Goal: Task Accomplishment & Management: Use online tool/utility

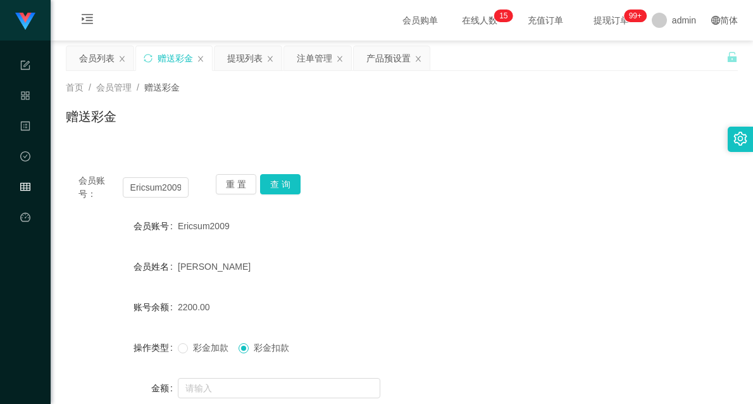
click at [242, 65] on div "提现列表" at bounding box center [244, 58] width 35 height 24
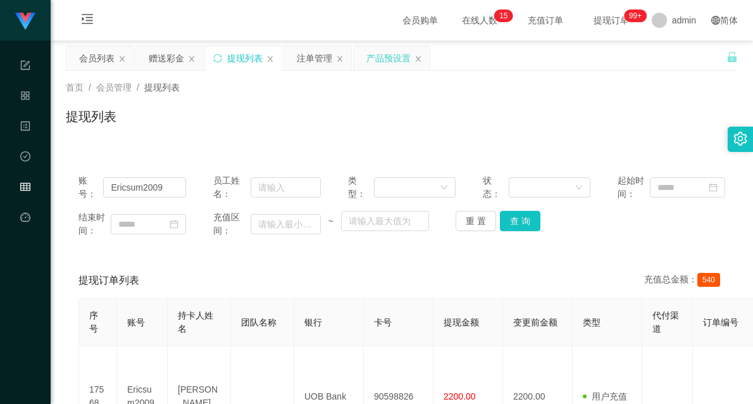
click at [387, 58] on div "产品预设置" at bounding box center [388, 58] width 44 height 24
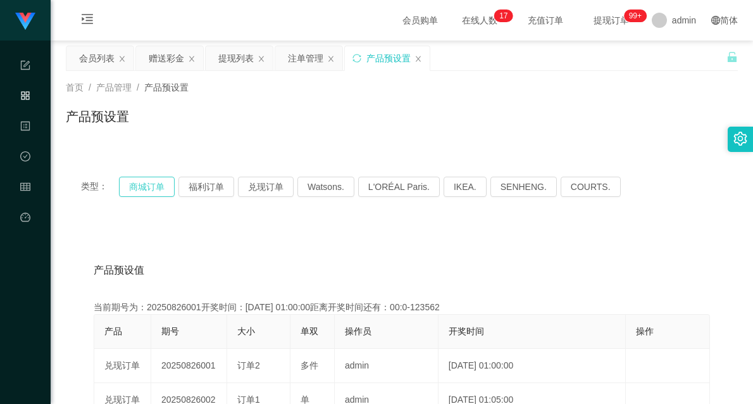
click at [156, 183] on button "商城订单" at bounding box center [147, 187] width 56 height 20
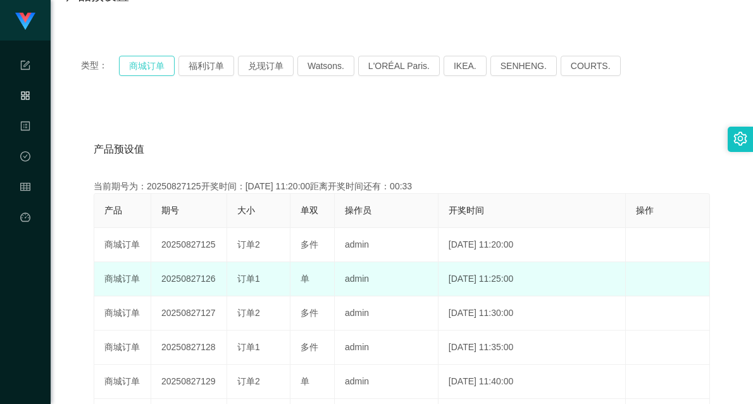
scroll to position [140, 0]
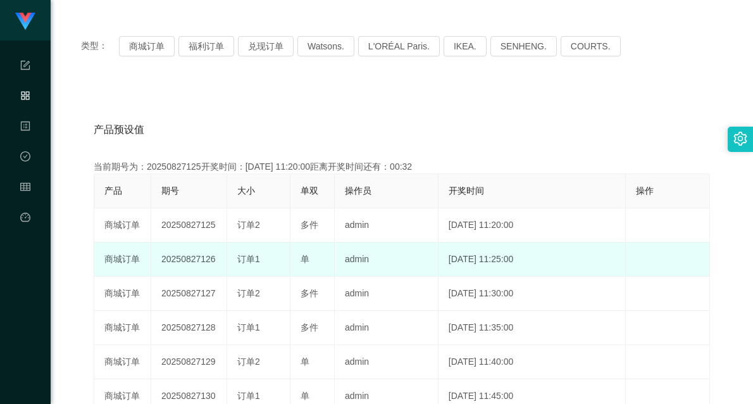
click at [188, 256] on td "20250827126" at bounding box center [189, 259] width 76 height 34
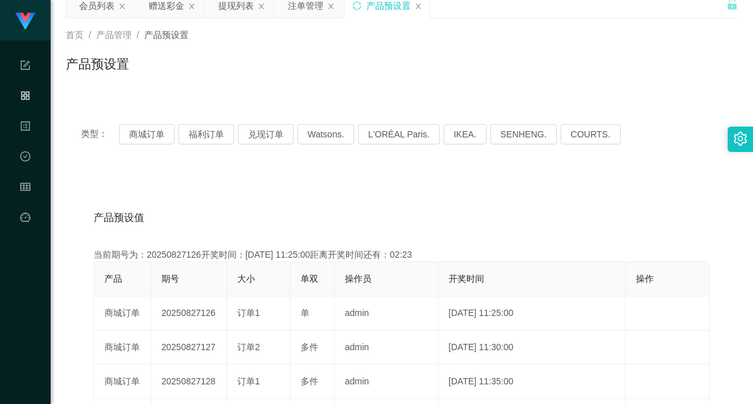
scroll to position [0, 0]
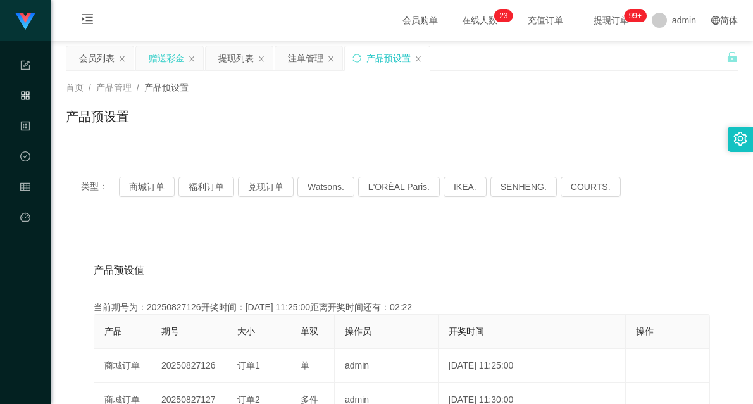
click at [160, 61] on div "赠送彩金" at bounding box center [166, 58] width 35 height 24
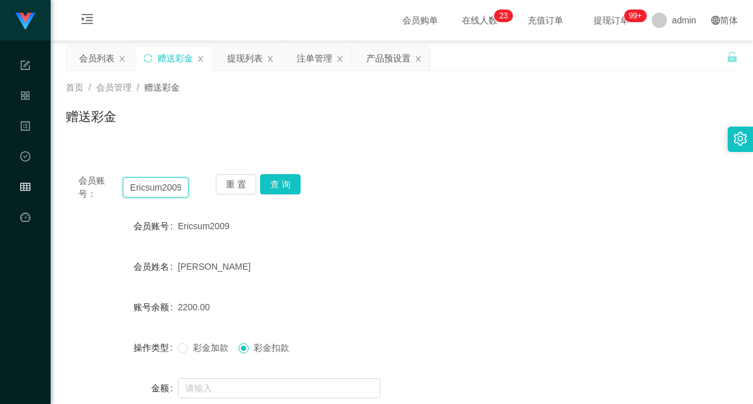
click at [166, 187] on input "Ericsum2009" at bounding box center [156, 187] width 66 height 20
paste input "longhu"
click at [291, 180] on button "查 询" at bounding box center [280, 184] width 40 height 20
drag, startPoint x: 168, startPoint y: 190, endPoint x: 123, endPoint y: 188, distance: 45.6
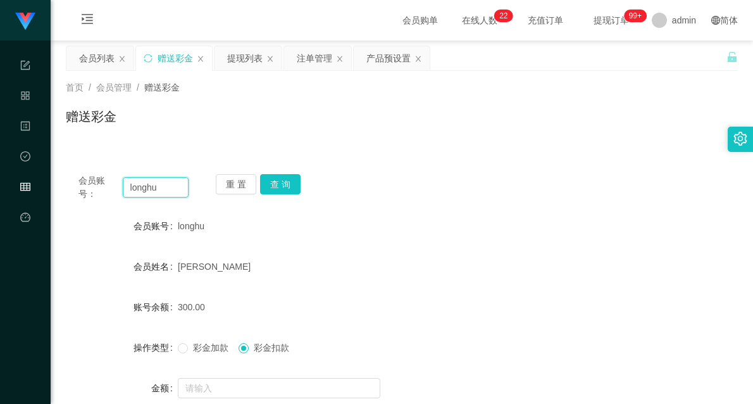
click at [123, 188] on input "longhu" at bounding box center [156, 187] width 66 height 20
paste input "90576206"
click at [292, 185] on button "查 询" at bounding box center [280, 184] width 40 height 20
click at [564, 152] on div "会员账号： 90576206 重 置 查 询 会员账号 90576206 会员姓名 [PERSON_NAME] 账号余额 300.00 操作类型 彩金加款 彩…" at bounding box center [402, 307] width 672 height 323
click at [275, 185] on button "查 询" at bounding box center [280, 184] width 40 height 20
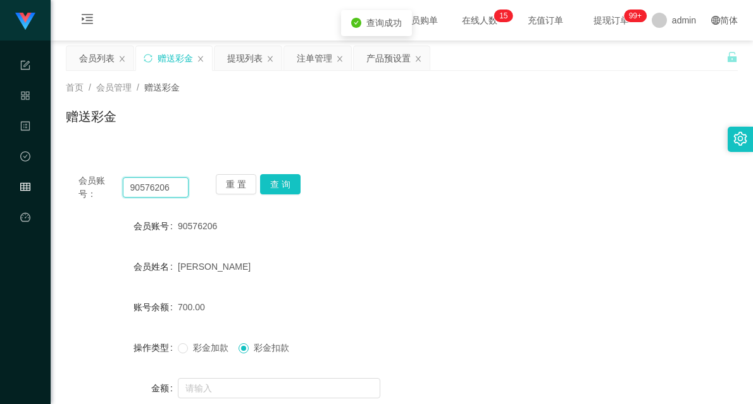
drag, startPoint x: 177, startPoint y: 190, endPoint x: 53, endPoint y: 185, distance: 124.7
click at [53, 185] on main "关闭左侧 关闭右侧 关闭其它 刷新页面 会员列表 赠送彩金 提现列表 注单管理 产品预设置 首页 / 会员管理 / 赠送彩金 / 赠送彩金 会员账号： 905…" at bounding box center [402, 254] width 702 height 428
paste input "longhu"
type input "longhu"
click at [287, 180] on button "查 询" at bounding box center [280, 184] width 40 height 20
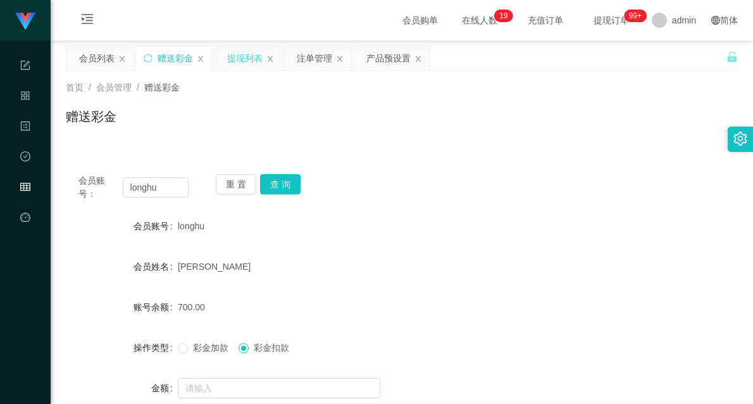
click at [251, 56] on div "提现列表" at bounding box center [244, 58] width 35 height 24
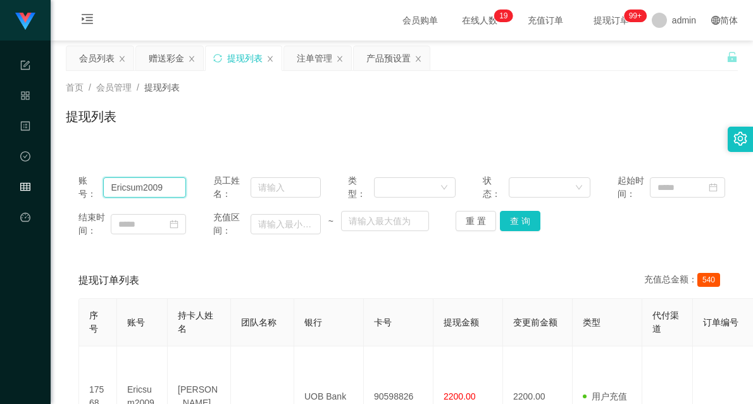
drag, startPoint x: 176, startPoint y: 185, endPoint x: 71, endPoint y: 180, distance: 105.1
click at [71, 180] on div "账号： Ericsum2009 员工姓名： 类型： 状态： 起始时间： 结束时间： 充值区间： ~ 重 置 查 询" at bounding box center [402, 205] width 672 height 89
type input "01234567abc"
drag, startPoint x: 519, startPoint y: 218, endPoint x: 513, endPoint y: 228, distance: 11.1
click at [519, 218] on button "查 询" at bounding box center [520, 221] width 40 height 20
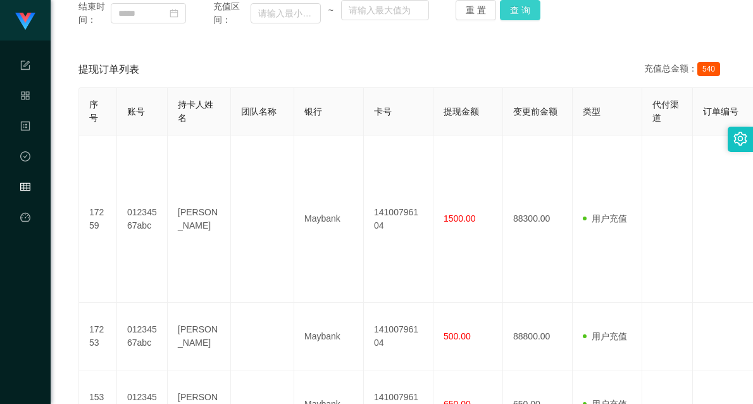
scroll to position [53, 0]
